Goal: Task Accomplishment & Management: Manage account settings

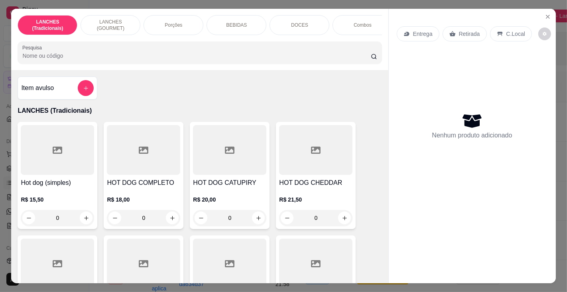
click at [184, 57] on input "Pesquisa" at bounding box center [196, 56] width 348 height 8
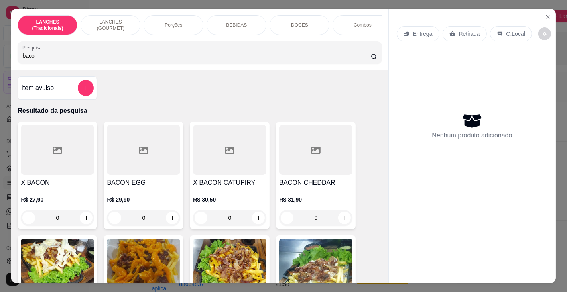
type input "baco"
click at [58, 186] on h4 "X BACON" at bounding box center [57, 183] width 73 height 10
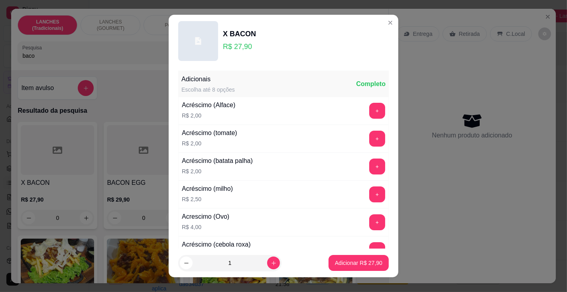
click at [347, 264] on p "Adicionar R$ 27,90" at bounding box center [358, 263] width 47 height 8
type input "1"
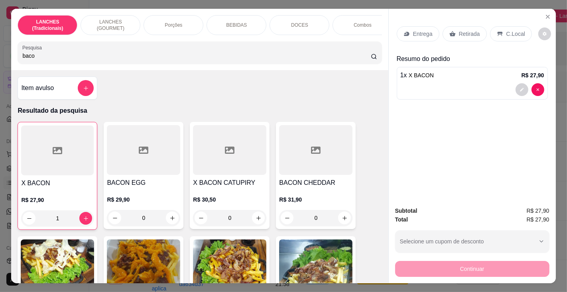
click at [422, 30] on p "Entrega" at bounding box center [423, 34] width 20 height 8
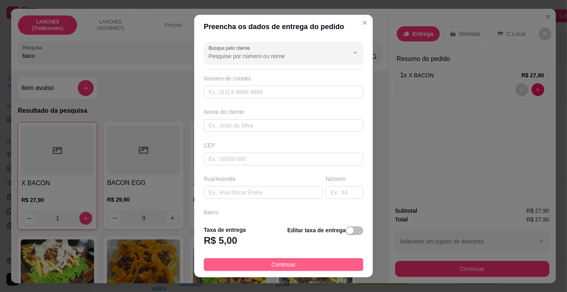
click at [325, 264] on button "Continuar" at bounding box center [284, 265] width 160 height 13
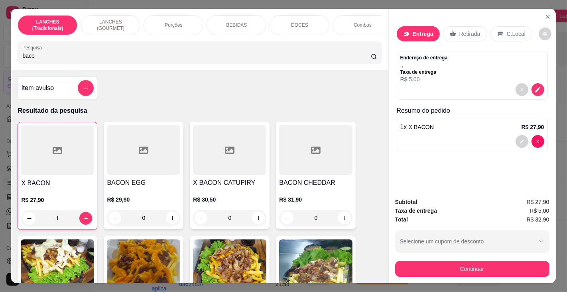
click at [403, 31] on icon at bounding box center [406, 34] width 6 height 6
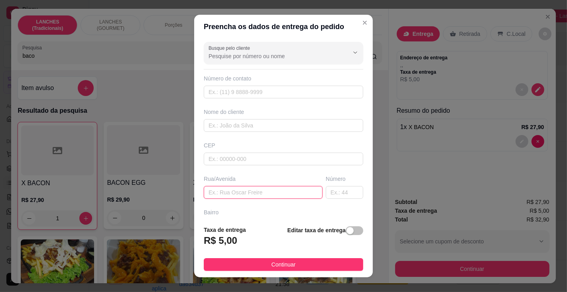
click at [258, 187] on input "text" at bounding box center [263, 192] width 119 height 13
type input "[PERSON_NAME]"
click at [326, 192] on input "text" at bounding box center [344, 192] width 37 height 13
type input "31"
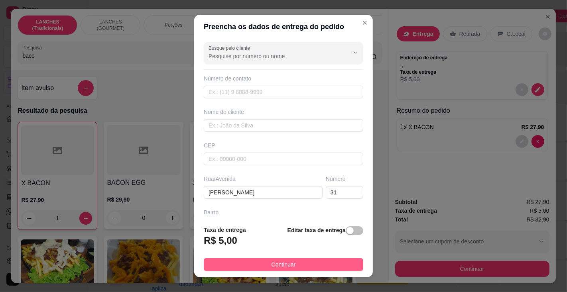
click at [298, 265] on button "Continuar" at bounding box center [284, 265] width 160 height 13
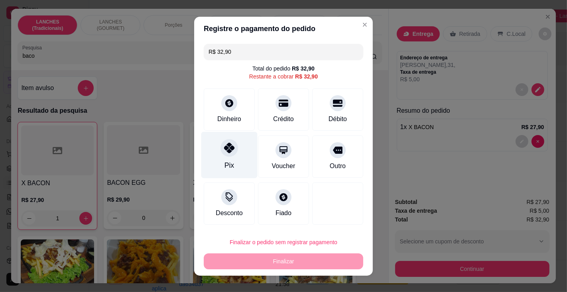
click at [221, 157] on div at bounding box center [230, 148] width 18 height 18
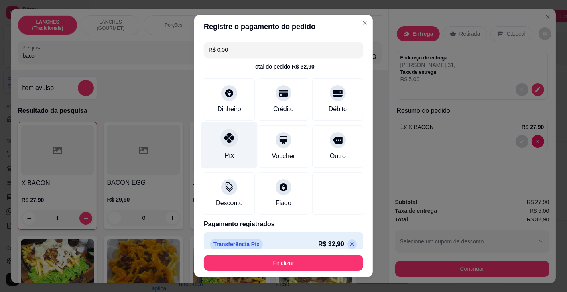
type input "R$ 0,00"
click at [259, 270] on button "Finalizar" at bounding box center [284, 263] width 160 height 16
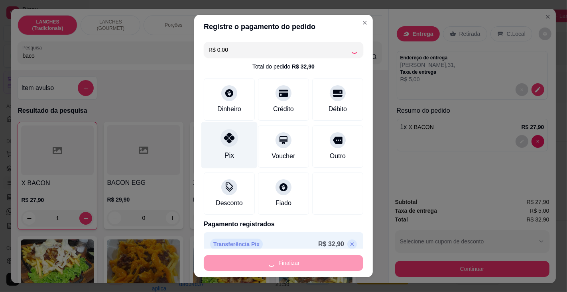
type input "0"
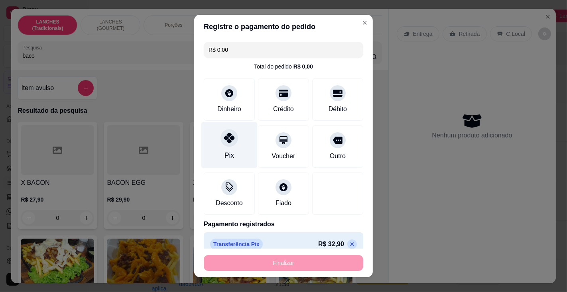
type input "-R$ 32,90"
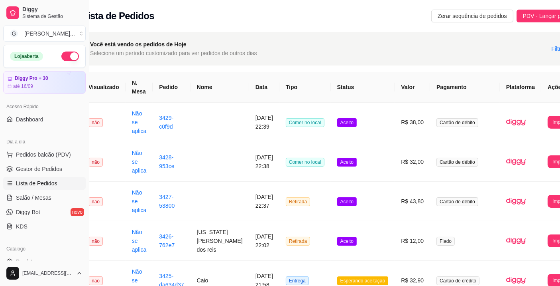
scroll to position [0, 40]
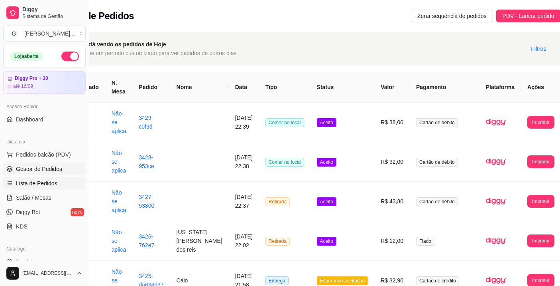
click at [34, 168] on span "Gestor de Pedidos" at bounding box center [39, 169] width 46 height 8
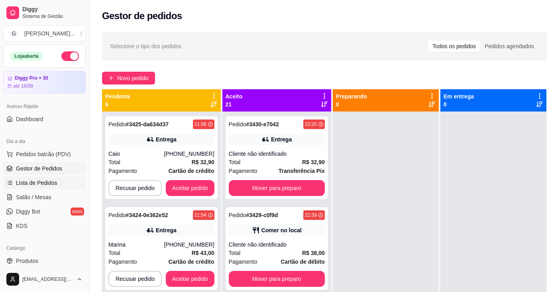
click at [36, 182] on span "Lista de Pedidos" at bounding box center [36, 183] width 41 height 8
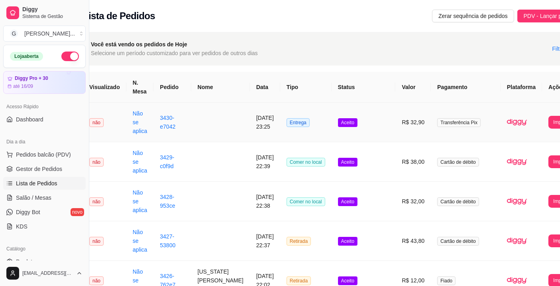
scroll to position [0, 40]
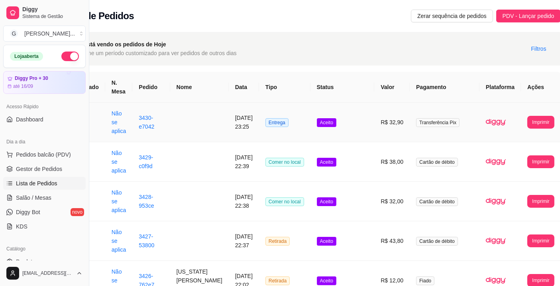
click at [533, 121] on button "Imprimir" at bounding box center [541, 122] width 27 height 13
click at [523, 158] on button "Impressora" at bounding box center [520, 158] width 35 height 13
click at [533, 120] on button "Imprimir" at bounding box center [541, 122] width 27 height 13
click at [523, 160] on button "Impressora" at bounding box center [520, 158] width 35 height 13
click at [52, 150] on span "Pedidos balcão (PDV)" at bounding box center [43, 154] width 55 height 8
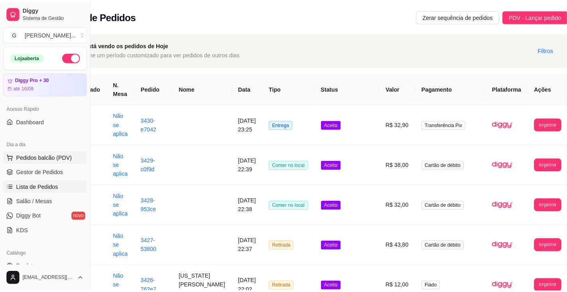
scroll to position [0, 34]
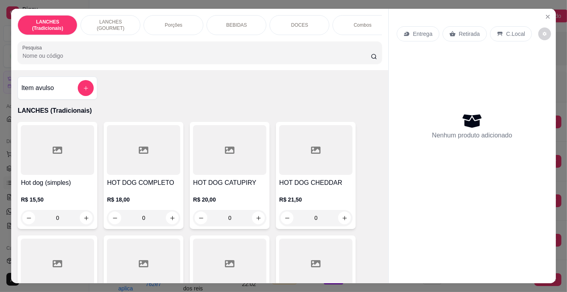
click at [125, 60] on input "Pesquisa" at bounding box center [196, 56] width 348 height 8
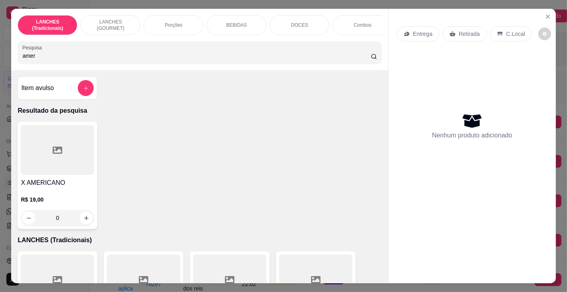
type input "amer"
click at [47, 175] on div at bounding box center [57, 150] width 73 height 50
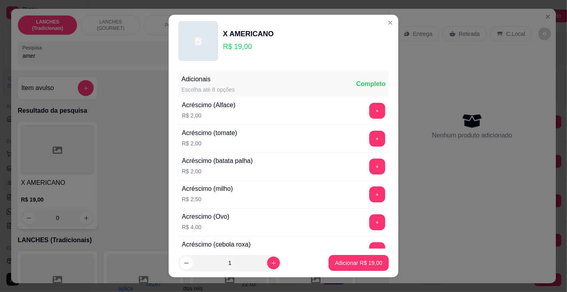
click at [338, 266] on p "Adicionar R$ 19,00" at bounding box center [358, 263] width 47 height 8
type input "1"
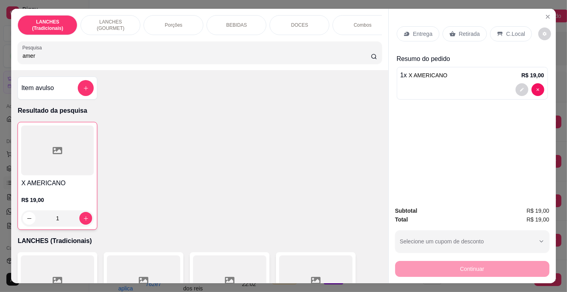
click at [239, 24] on p "BEBIDAS" at bounding box center [236, 25] width 21 height 6
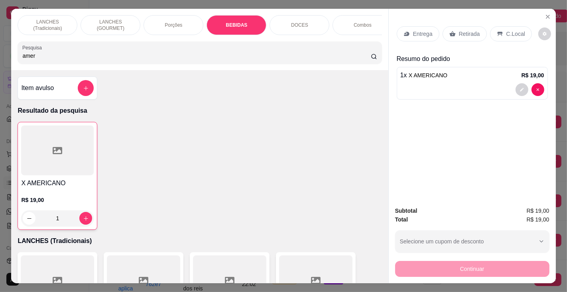
scroll to position [20, 0]
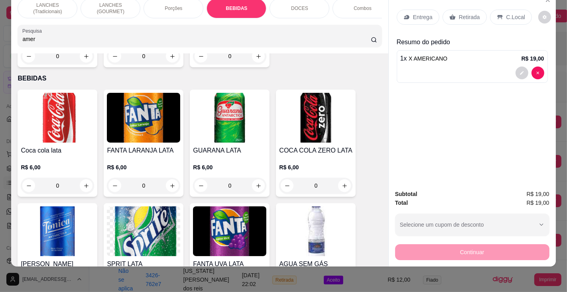
click at [83, 183] on icon "increase-product-quantity" at bounding box center [86, 186] width 6 height 6
type input "1"
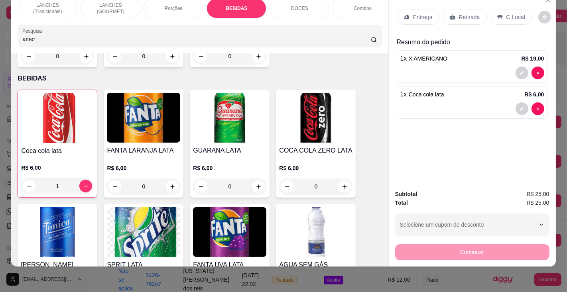
click at [507, 13] on p "C.Local" at bounding box center [516, 17] width 19 height 8
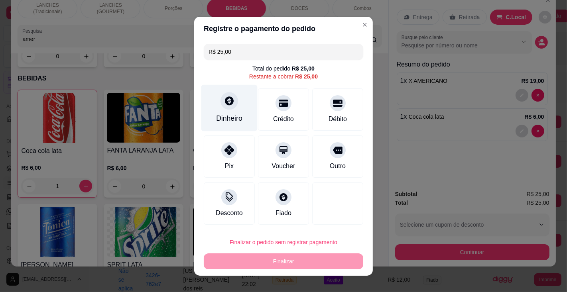
click at [230, 105] on div at bounding box center [230, 101] width 18 height 18
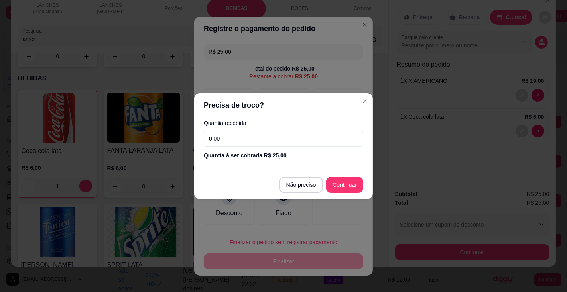
click at [270, 135] on input "0,00" at bounding box center [284, 139] width 160 height 16
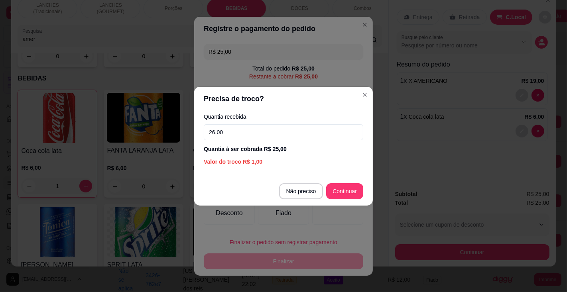
type input "26,00"
click at [352, 190] on div "R$ 25,00 Total do pedido R$ 25,00 Restante a cobrar R$ 25,00 Dinheiro Crédito D…" at bounding box center [283, 134] width 179 height 187
type input "R$ 0,00"
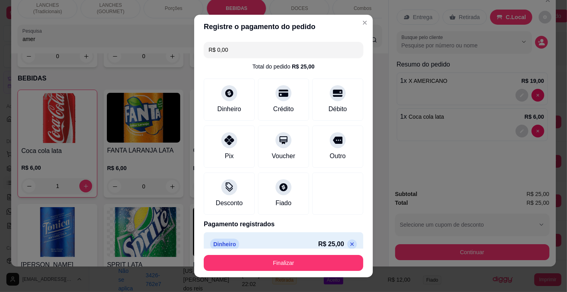
click at [322, 259] on button "Finalizar" at bounding box center [284, 263] width 160 height 16
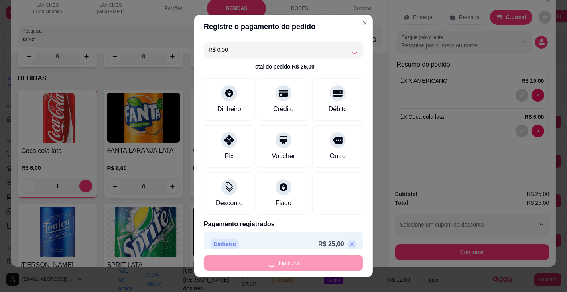
type input "0"
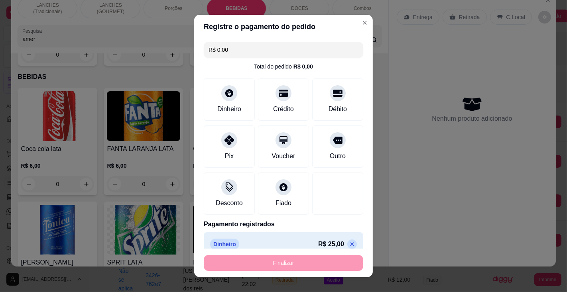
type input "-R$ 25,00"
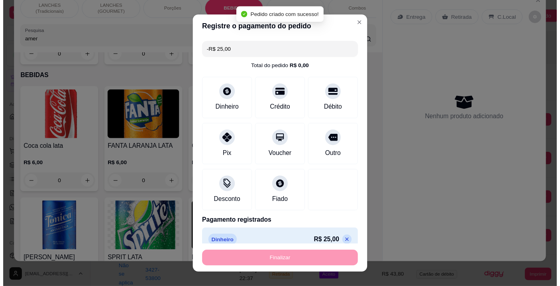
scroll to position [2411, 0]
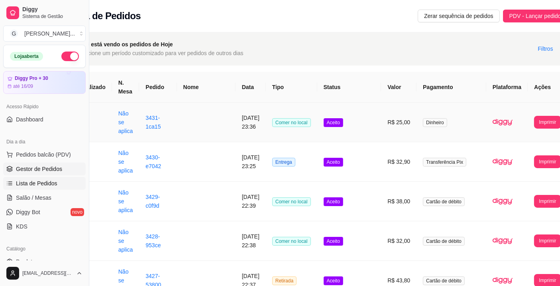
click at [43, 167] on span "Gestor de Pedidos" at bounding box center [39, 169] width 46 height 8
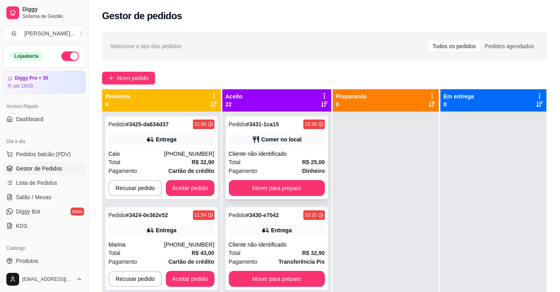
click at [216, 95] on icon at bounding box center [214, 96] width 7 height 7
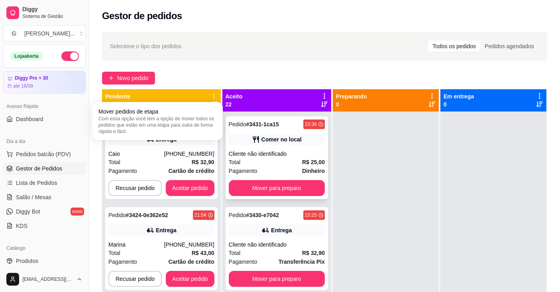
click at [199, 117] on span "Com essa opção você tem a opção de mover todos os pedidos que estão em uma etap…" at bounding box center [158, 125] width 118 height 19
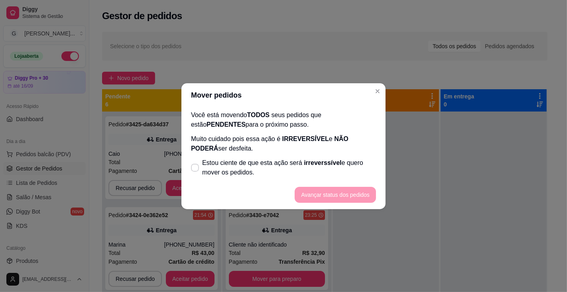
click at [281, 162] on span "Estou ciente de que esta ação será irreverssível e quero mover os pedidos." at bounding box center [289, 167] width 174 height 19
click at [196, 169] on input "Estou ciente de que esta ação será irreverssível e quero mover os pedidos." at bounding box center [193, 171] width 5 height 5
checkbox input "true"
click at [328, 191] on button "Avançar status dos pedidos" at bounding box center [335, 195] width 81 height 16
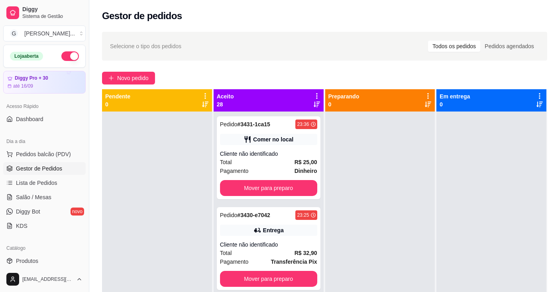
click at [314, 95] on icon at bounding box center [317, 96] width 7 height 7
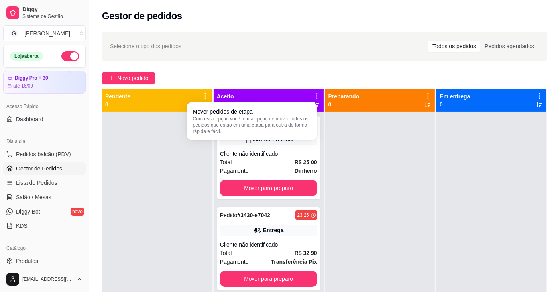
click at [297, 121] on span "Com essa opção você tem a opção de mover todos os pedidos que estão em uma etap…" at bounding box center [252, 125] width 118 height 19
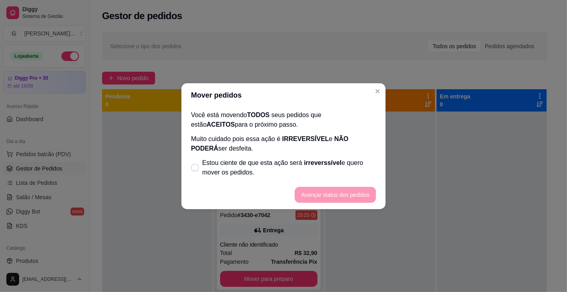
click at [331, 162] on span "irreverssível" at bounding box center [322, 163] width 37 height 7
click at [196, 169] on input "Estou ciente de que esta ação será irreverssível e quero mover os pedidos." at bounding box center [193, 171] width 5 height 5
checkbox input "true"
click at [345, 193] on button "Avançar status dos pedidos" at bounding box center [335, 195] width 81 height 16
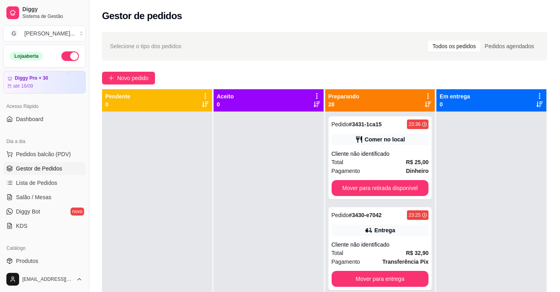
click at [428, 93] on icon at bounding box center [429, 96] width 2 height 6
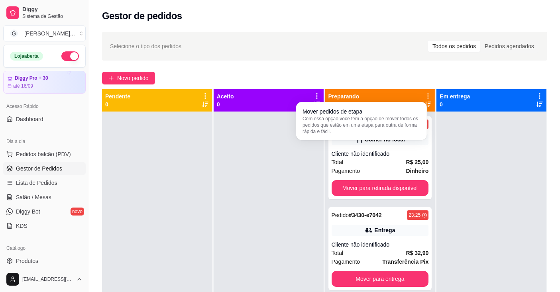
click at [407, 119] on span "Com essa opção você tem a opção de mover todos os pedidos que estão em uma etap…" at bounding box center [362, 125] width 118 height 19
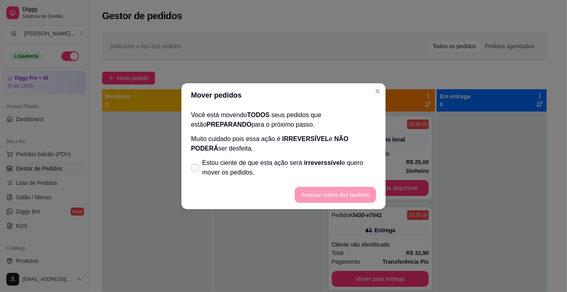
click at [341, 166] on span "Estou ciente de que esta ação será irreverssível e quero mover os pedidos." at bounding box center [289, 167] width 174 height 19
click at [196, 169] on input "Estou ciente de que esta ação será irreverssível e quero mover os pedidos." at bounding box center [193, 171] width 5 height 5
checkbox input "true"
click at [339, 196] on button "Avançar status dos pedidos" at bounding box center [335, 195] width 81 height 16
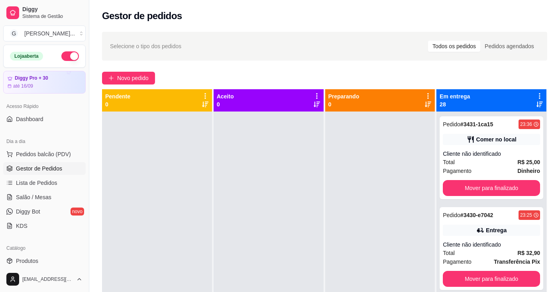
click at [539, 96] on icon at bounding box center [540, 96] width 2 height 6
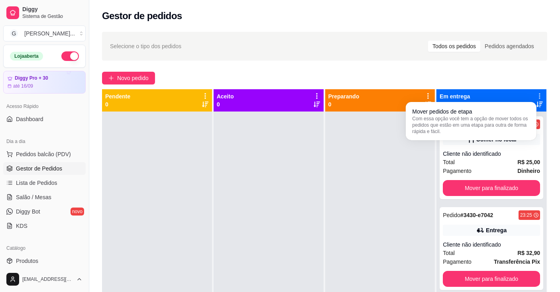
click at [491, 120] on span "Com essa opção você tem a opção de mover todos os pedidos que estão em uma etap…" at bounding box center [471, 125] width 118 height 19
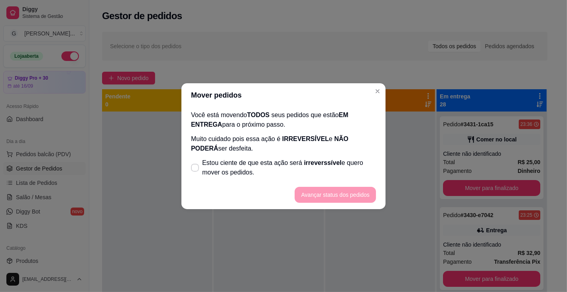
click at [319, 166] on span "irreverssível" at bounding box center [322, 163] width 37 height 7
click at [196, 169] on input "Estou ciente de que esta ação será irreverssível e quero mover os pedidos." at bounding box center [193, 171] width 5 height 5
checkbox input "true"
click at [336, 193] on button "Avançar status dos pedidos" at bounding box center [335, 195] width 81 height 16
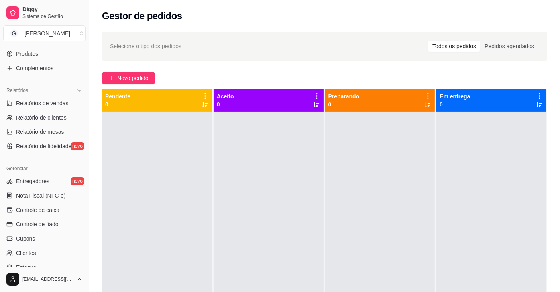
scroll to position [243, 0]
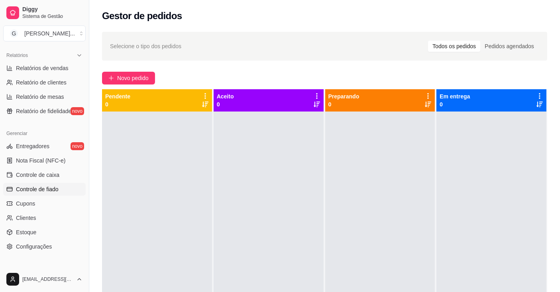
click at [32, 189] on span "Controle de fiado" at bounding box center [37, 190] width 43 height 8
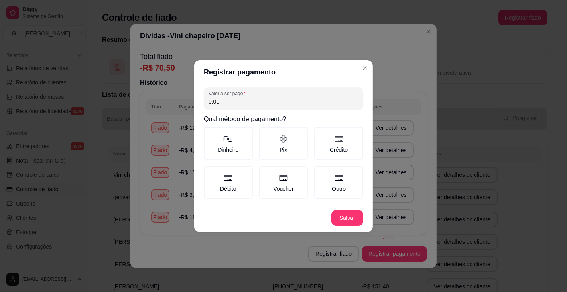
click at [254, 101] on input "0,00" at bounding box center [284, 102] width 150 height 8
type input "70,50"
click at [340, 186] on label "Outro" at bounding box center [338, 182] width 49 height 33
click at [320, 172] on button "Outro" at bounding box center [317, 169] width 6 height 6
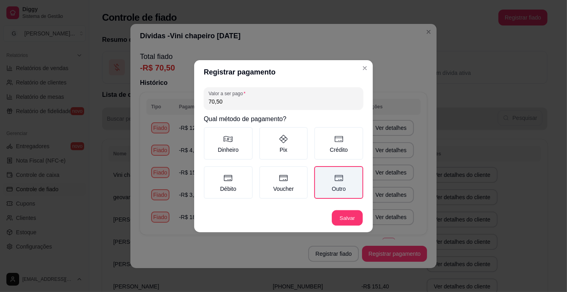
click at [353, 218] on footer "Salvar" at bounding box center [283, 218] width 179 height 29
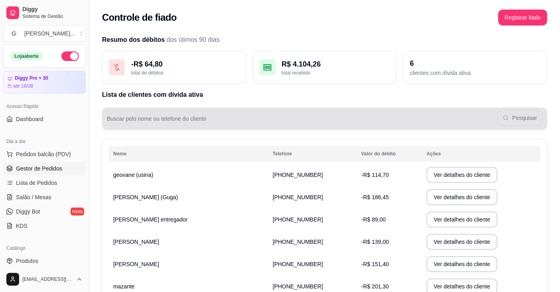
click at [50, 166] on span "Gestor de Pedidos" at bounding box center [39, 169] width 46 height 8
